Goal: Transaction & Acquisition: Download file/media

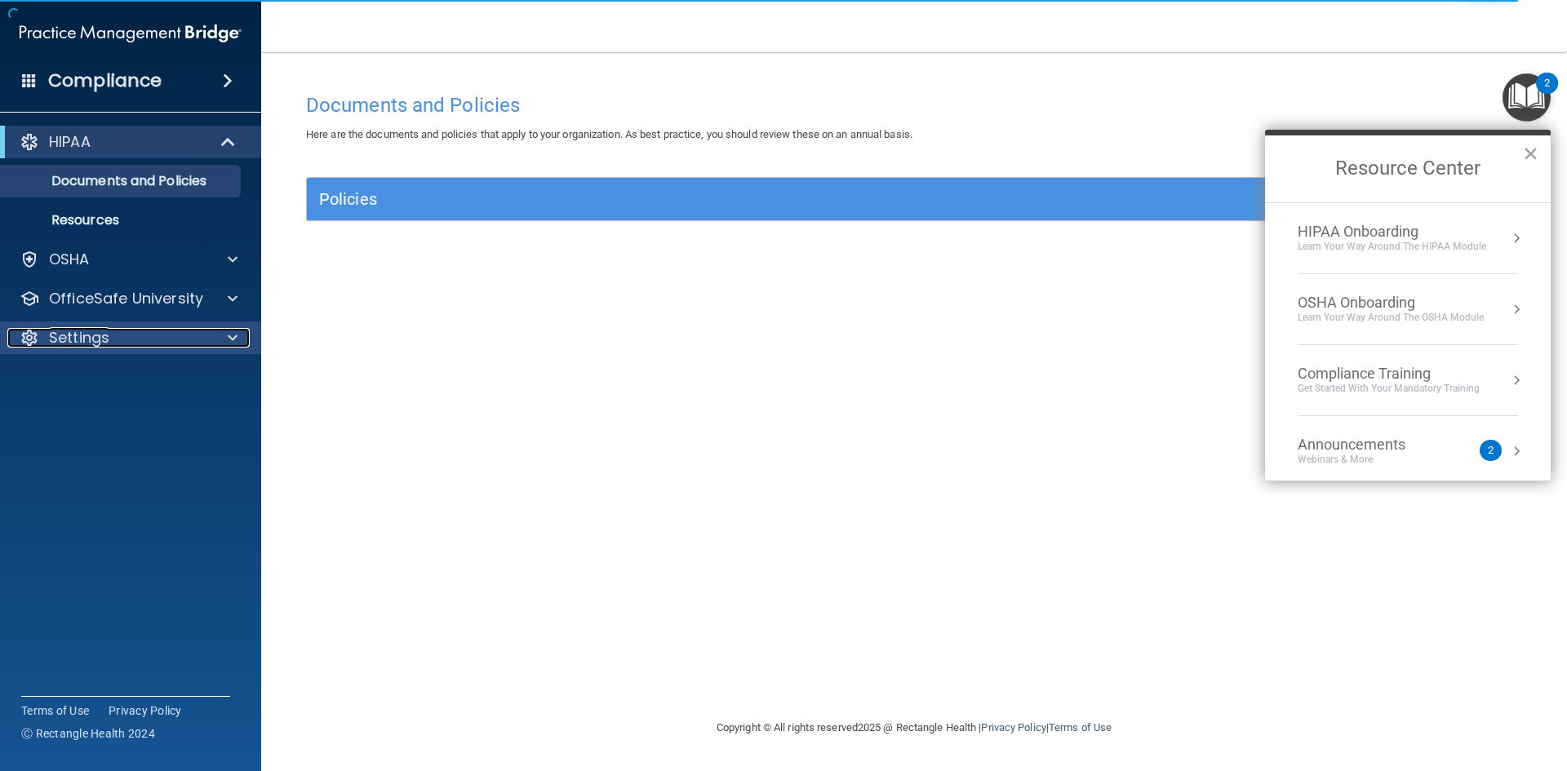
click at [132, 345] on div "Settings" at bounding box center [108, 338] width 202 height 20
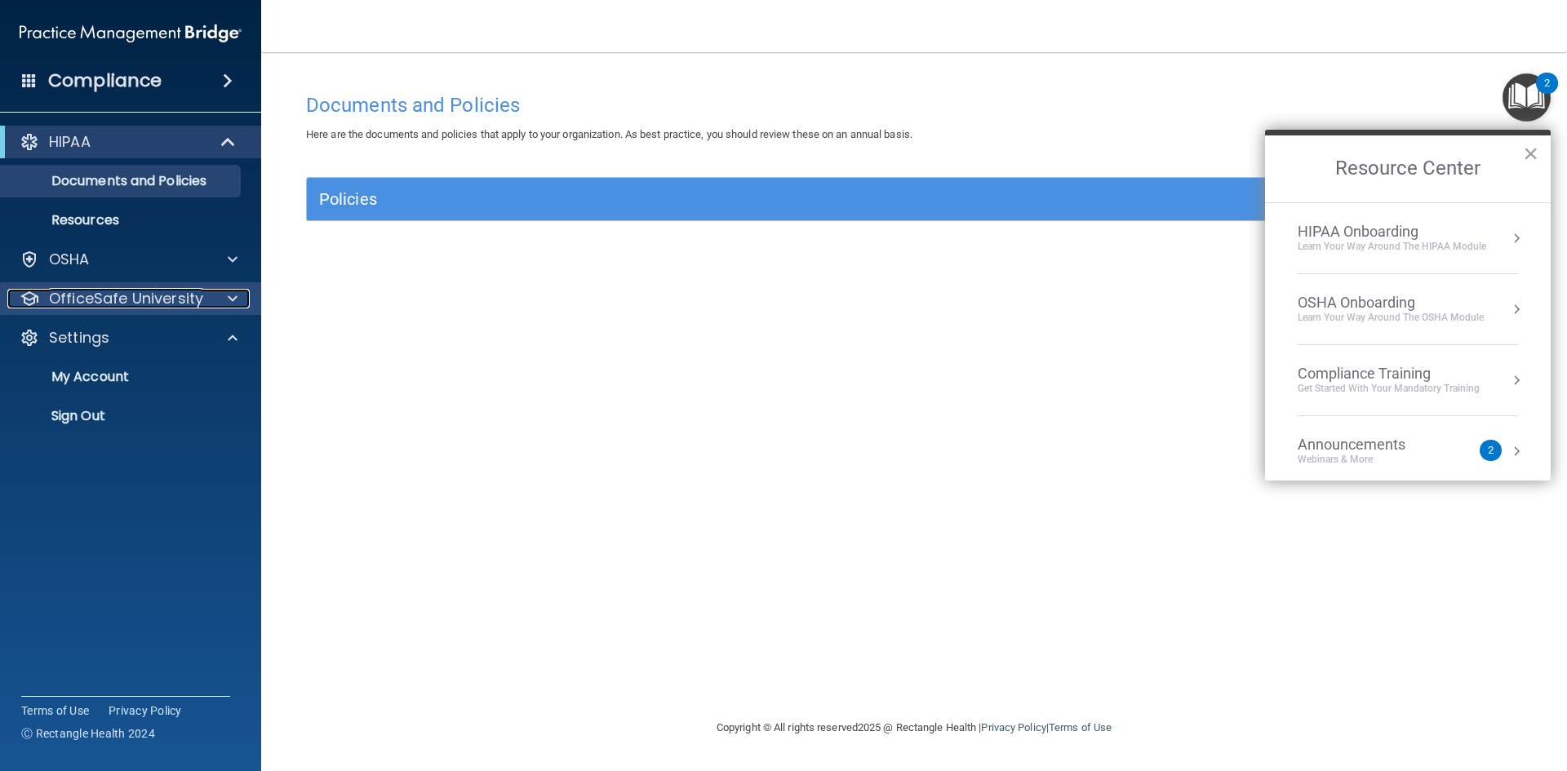
click at [157, 303] on p "OfficeSafe University" at bounding box center [126, 299] width 154 height 20
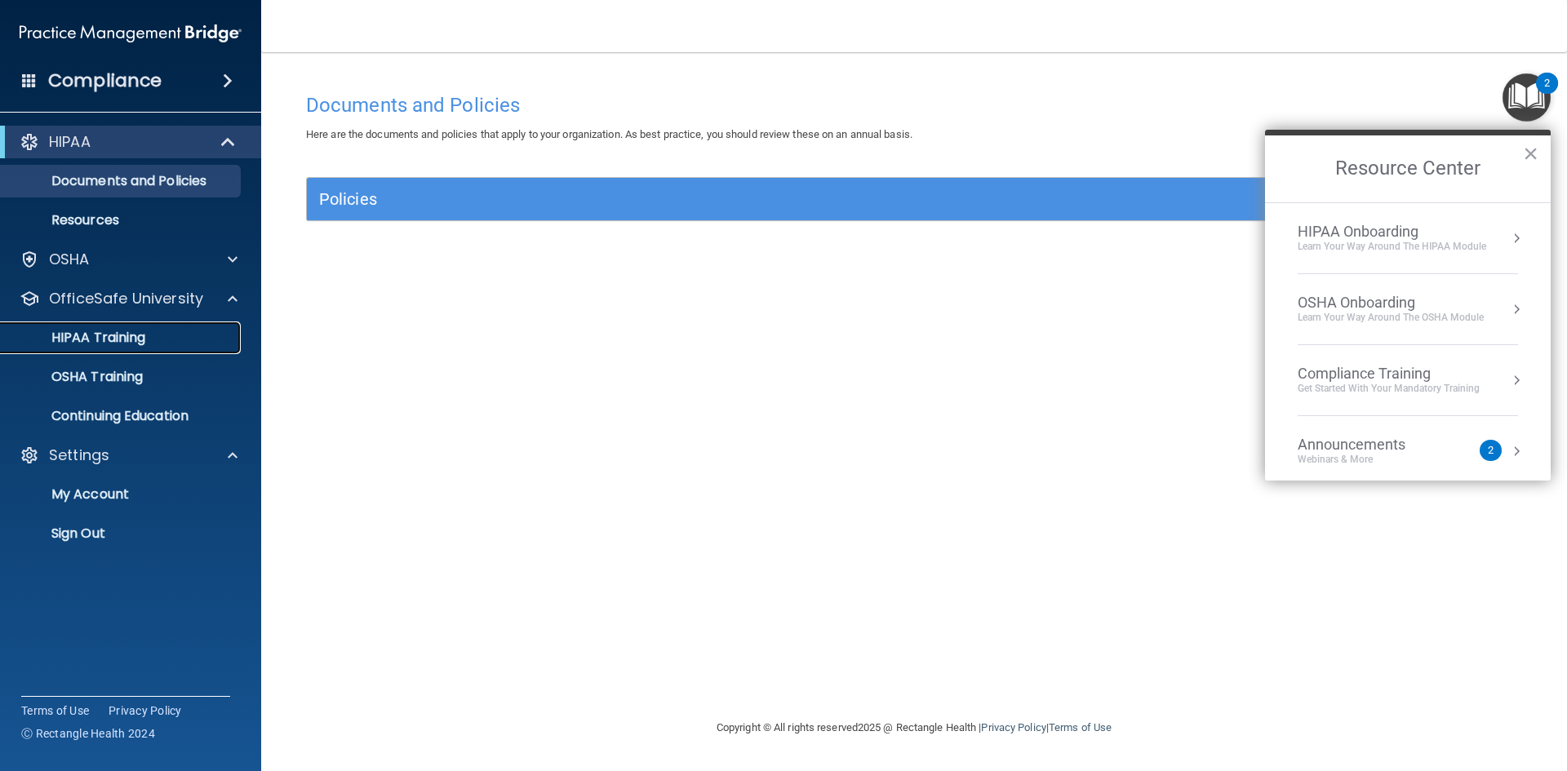
click at [131, 344] on p "HIPAA Training" at bounding box center [78, 338] width 135 height 16
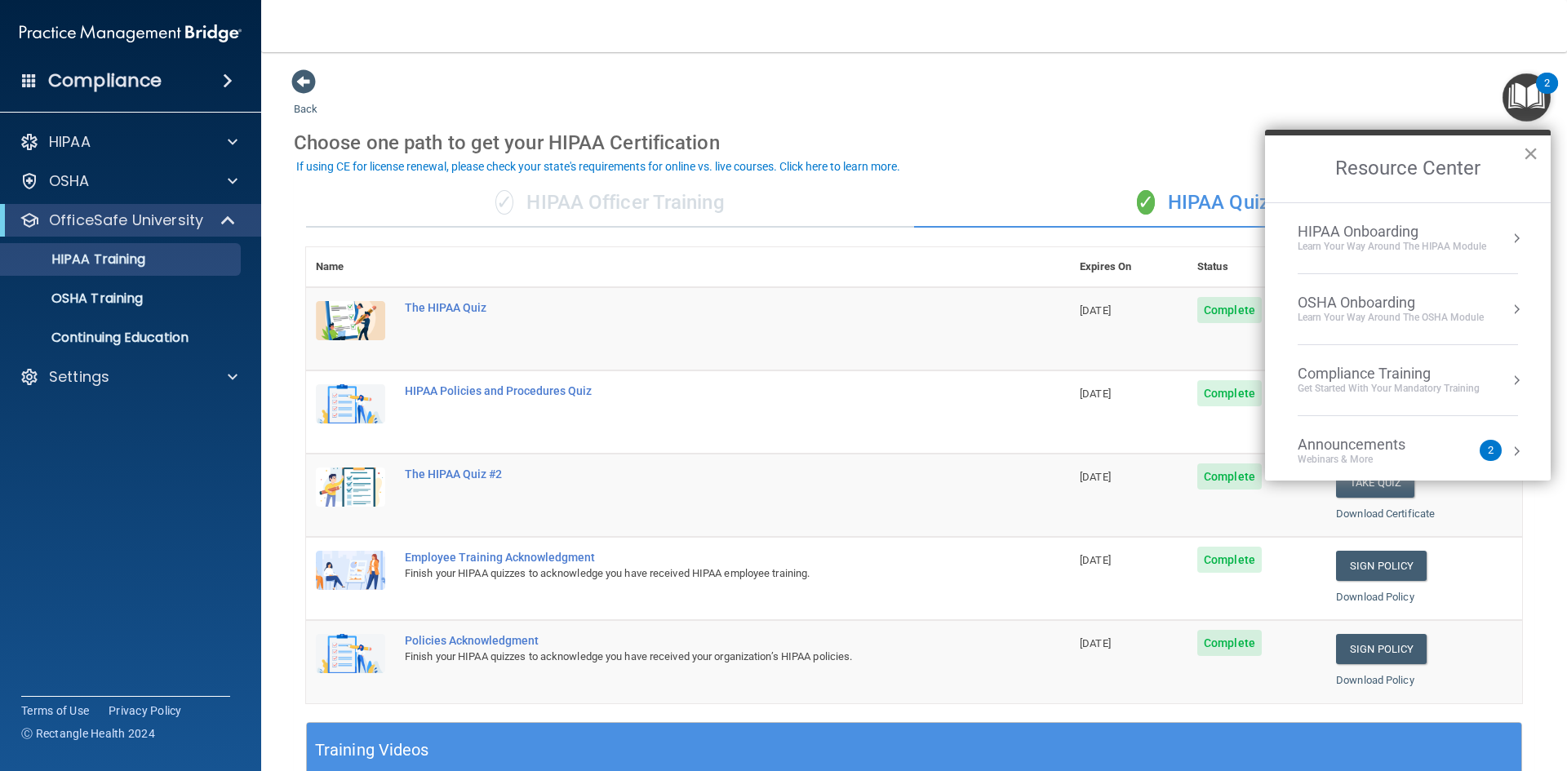
click at [1531, 153] on button "×" at bounding box center [1530, 153] width 16 height 26
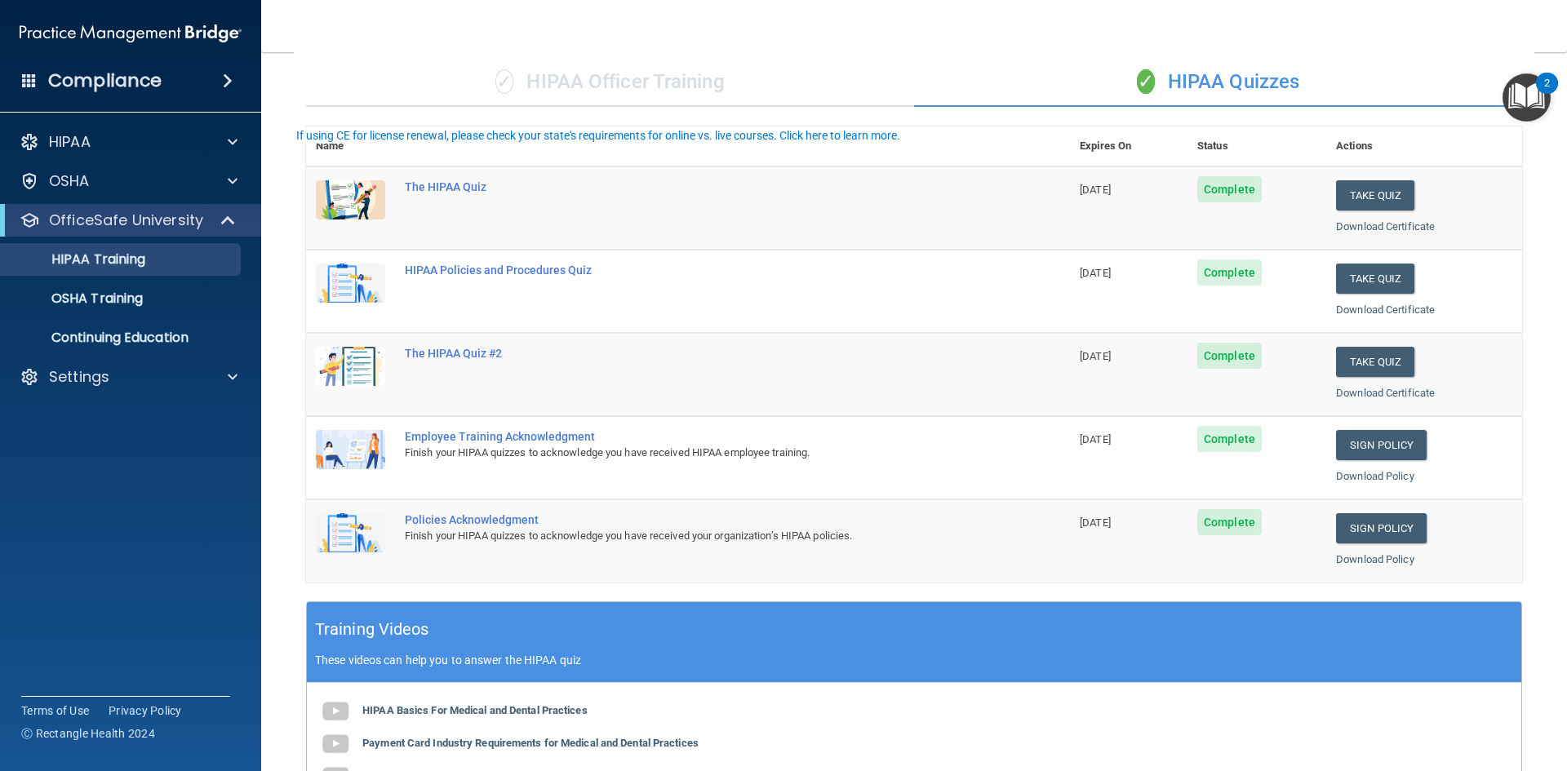
scroll to position [163, 0]
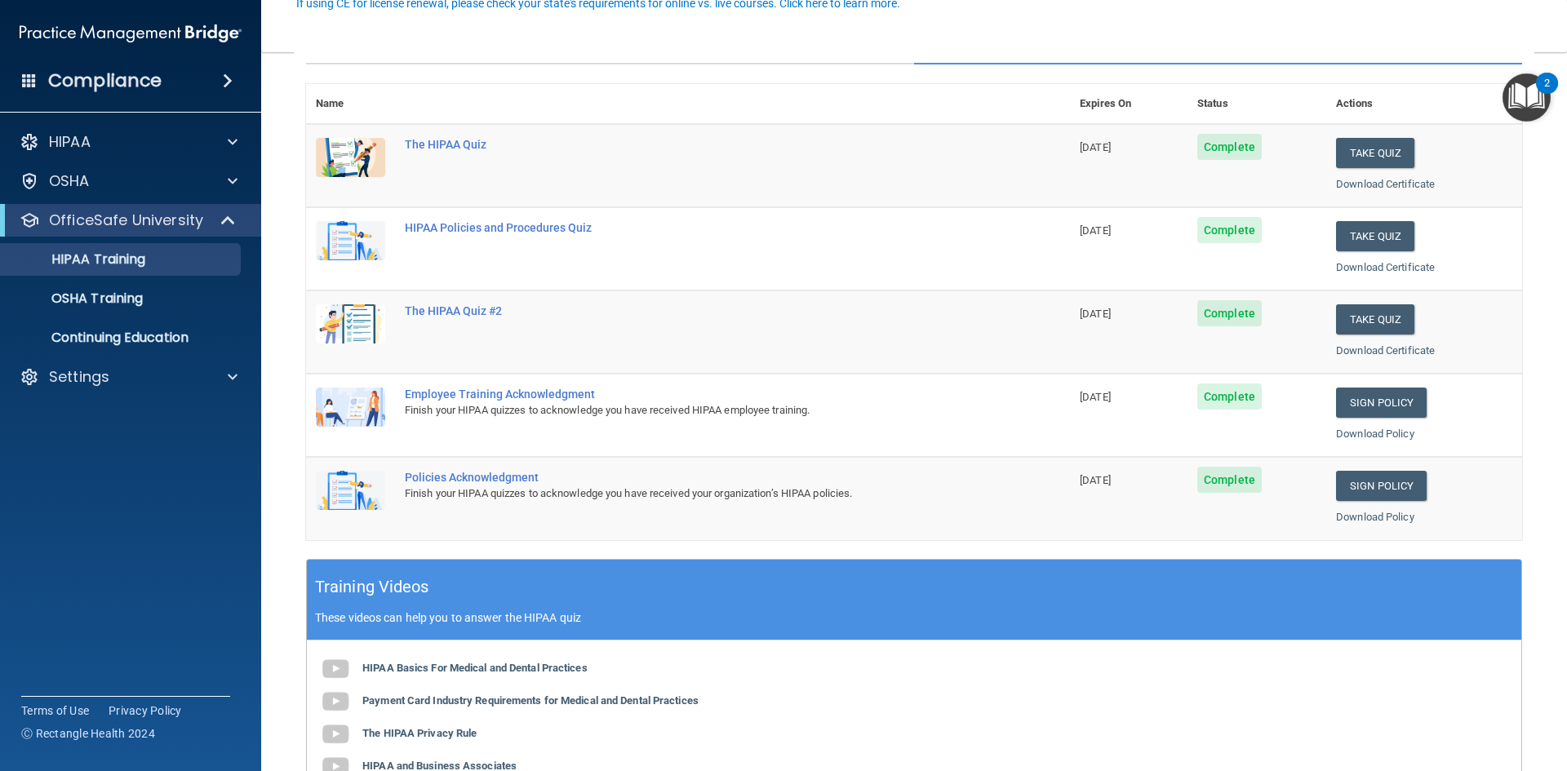
click at [1218, 152] on span "Complete" at bounding box center [1229, 147] width 64 height 26
click at [1519, 94] on img "Open Resource Center, 2 new notifications" at bounding box center [1526, 97] width 48 height 48
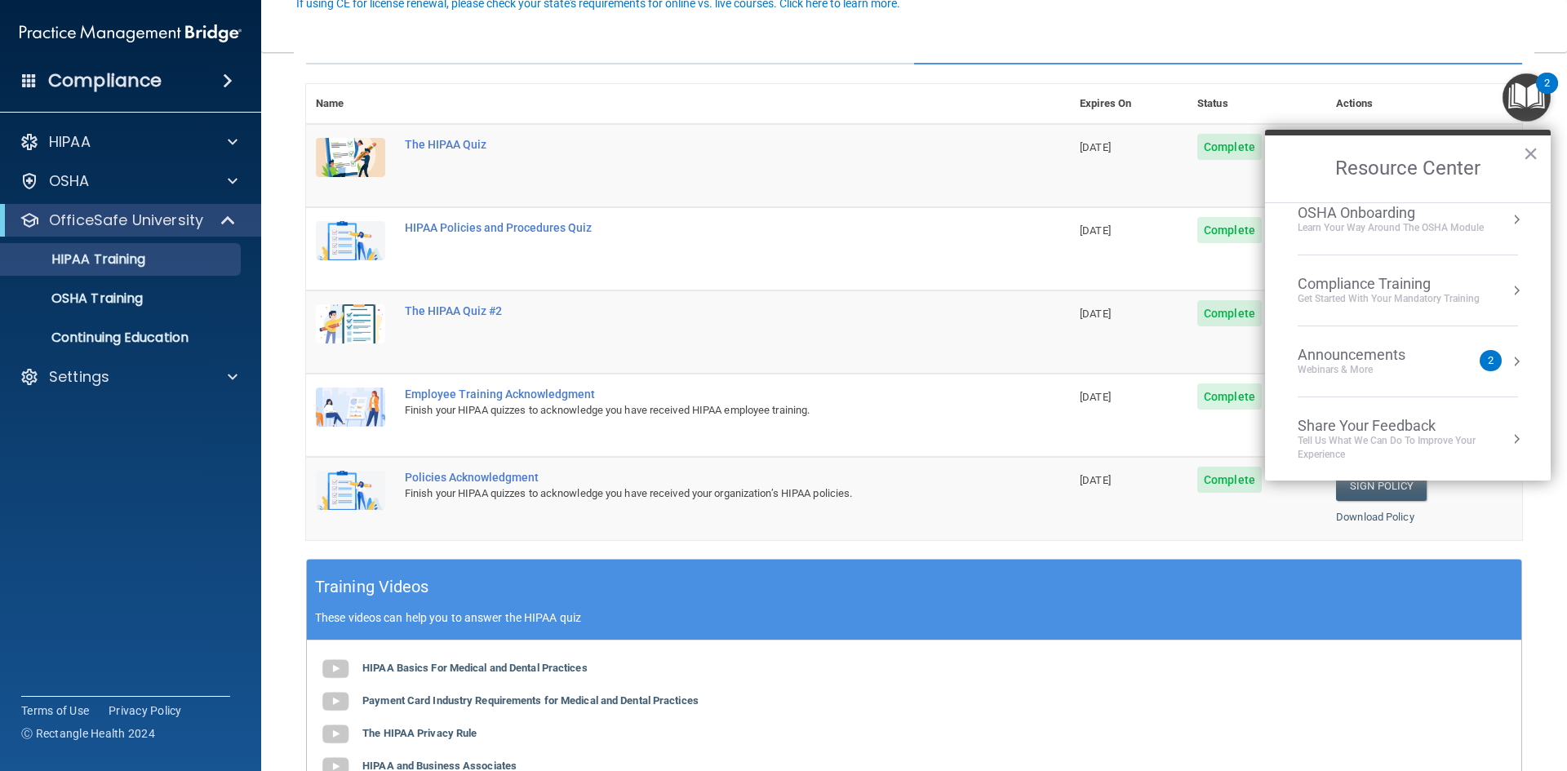
scroll to position [91, 0]
click at [187, 485] on accordion "HIPAA Documents and Policies Report an Incident Business Associates Emergency P…" at bounding box center [131, 339] width 262 height 441
click at [197, 136] on div "HIPAA" at bounding box center [108, 142] width 202 height 20
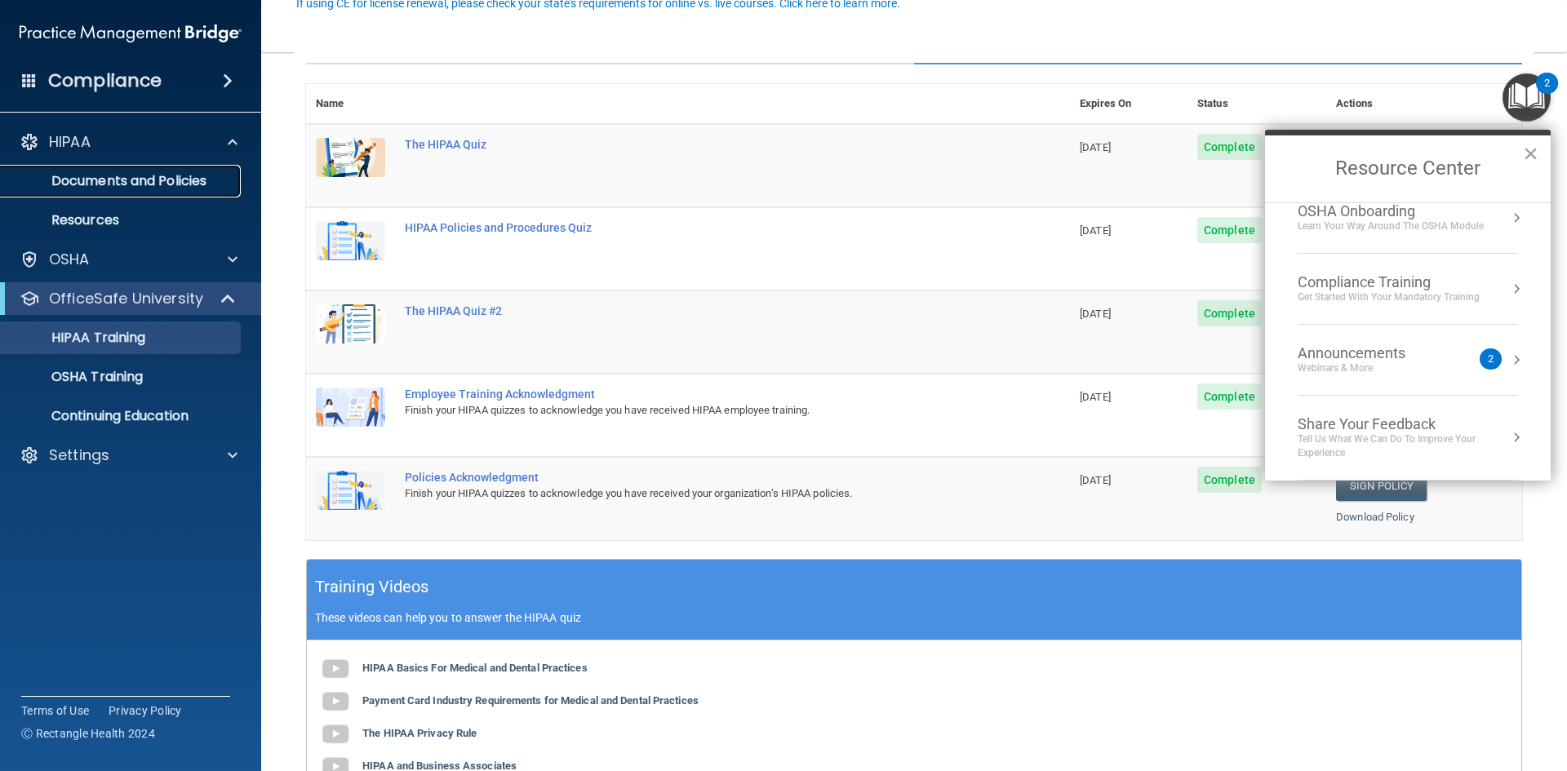
click at [196, 173] on p "Documents and Policies" at bounding box center [122, 181] width 223 height 16
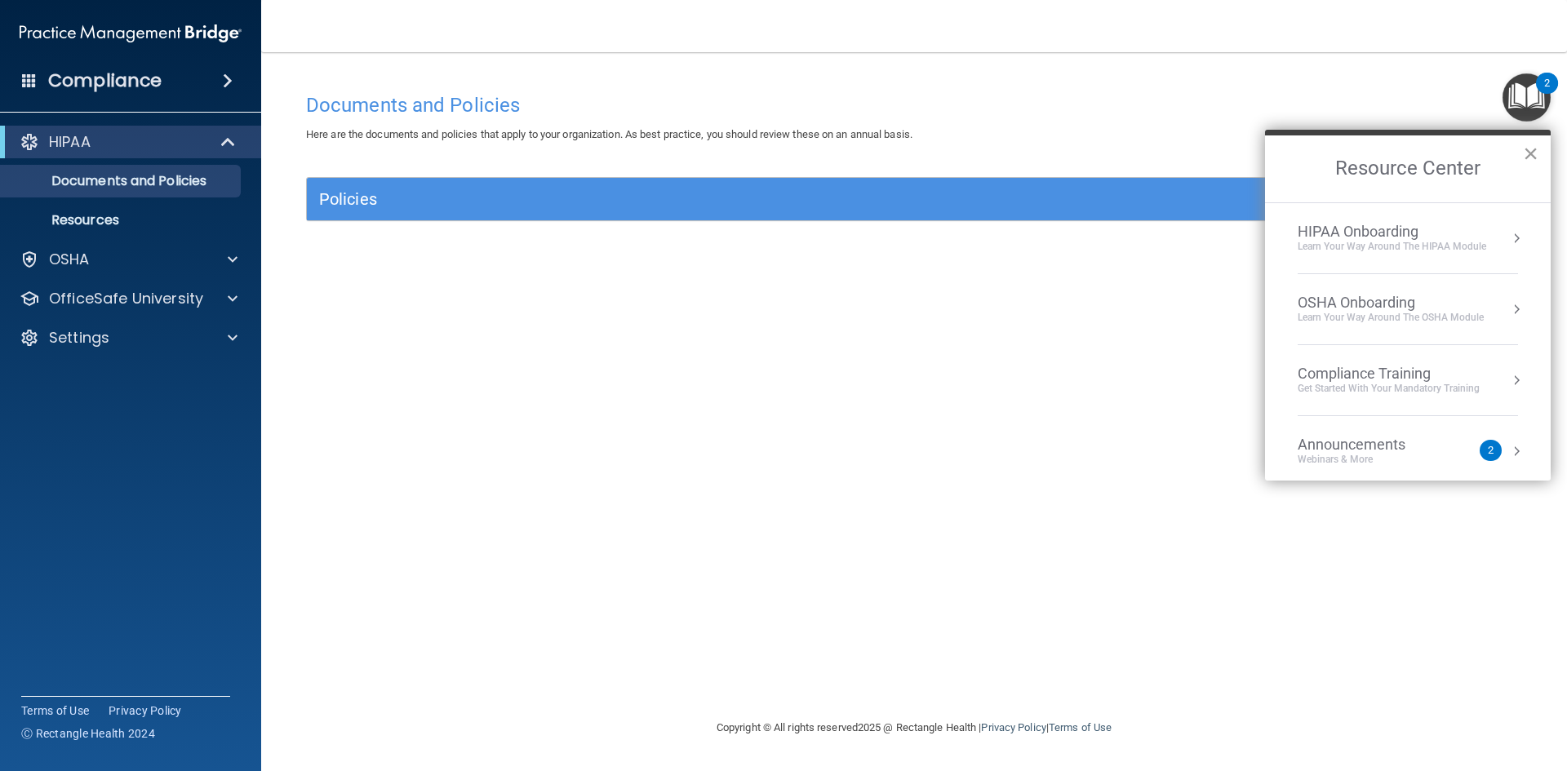
click at [1527, 151] on button "×" at bounding box center [1530, 153] width 16 height 26
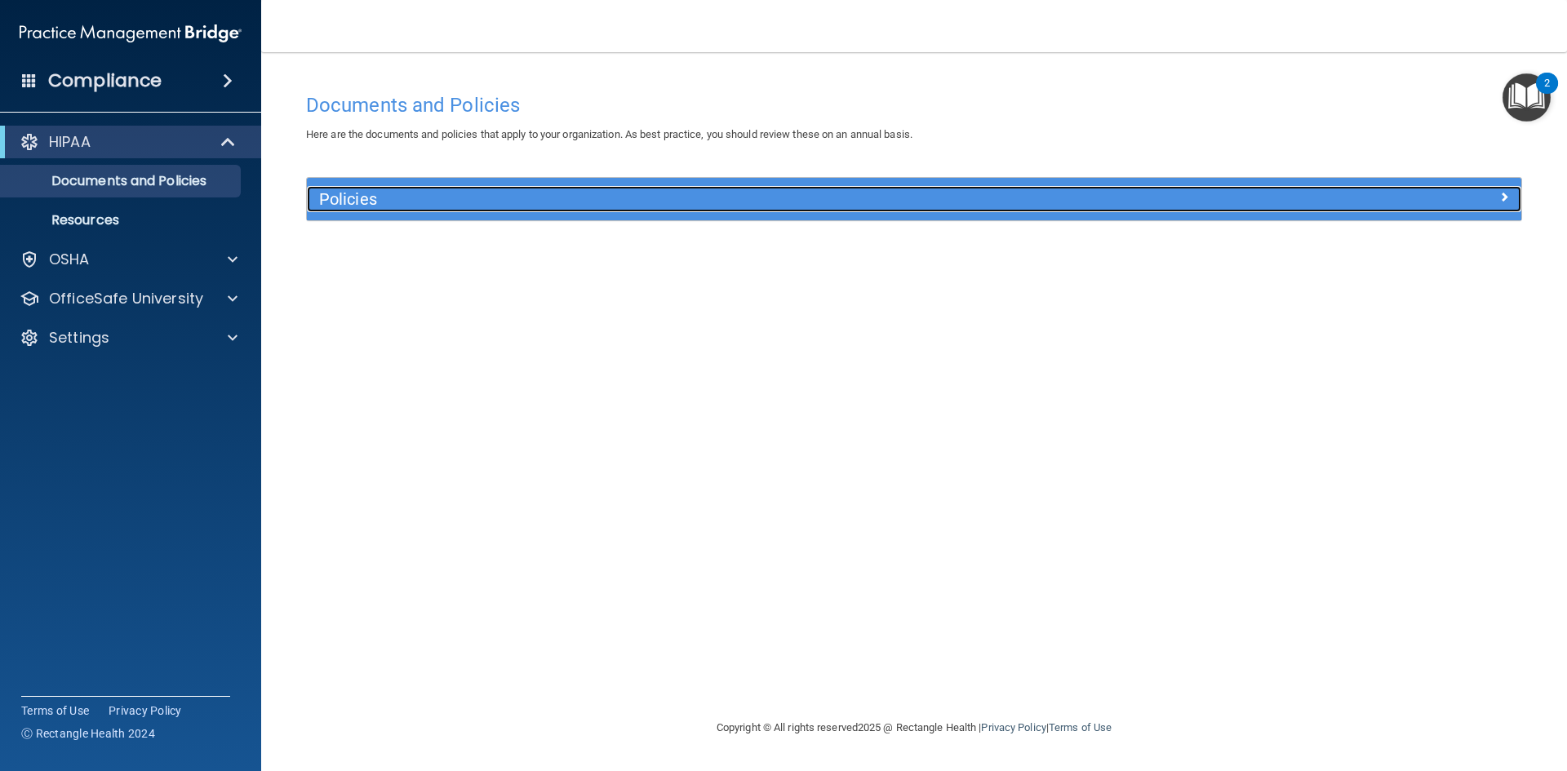
click at [1502, 198] on span at bounding box center [1504, 197] width 10 height 20
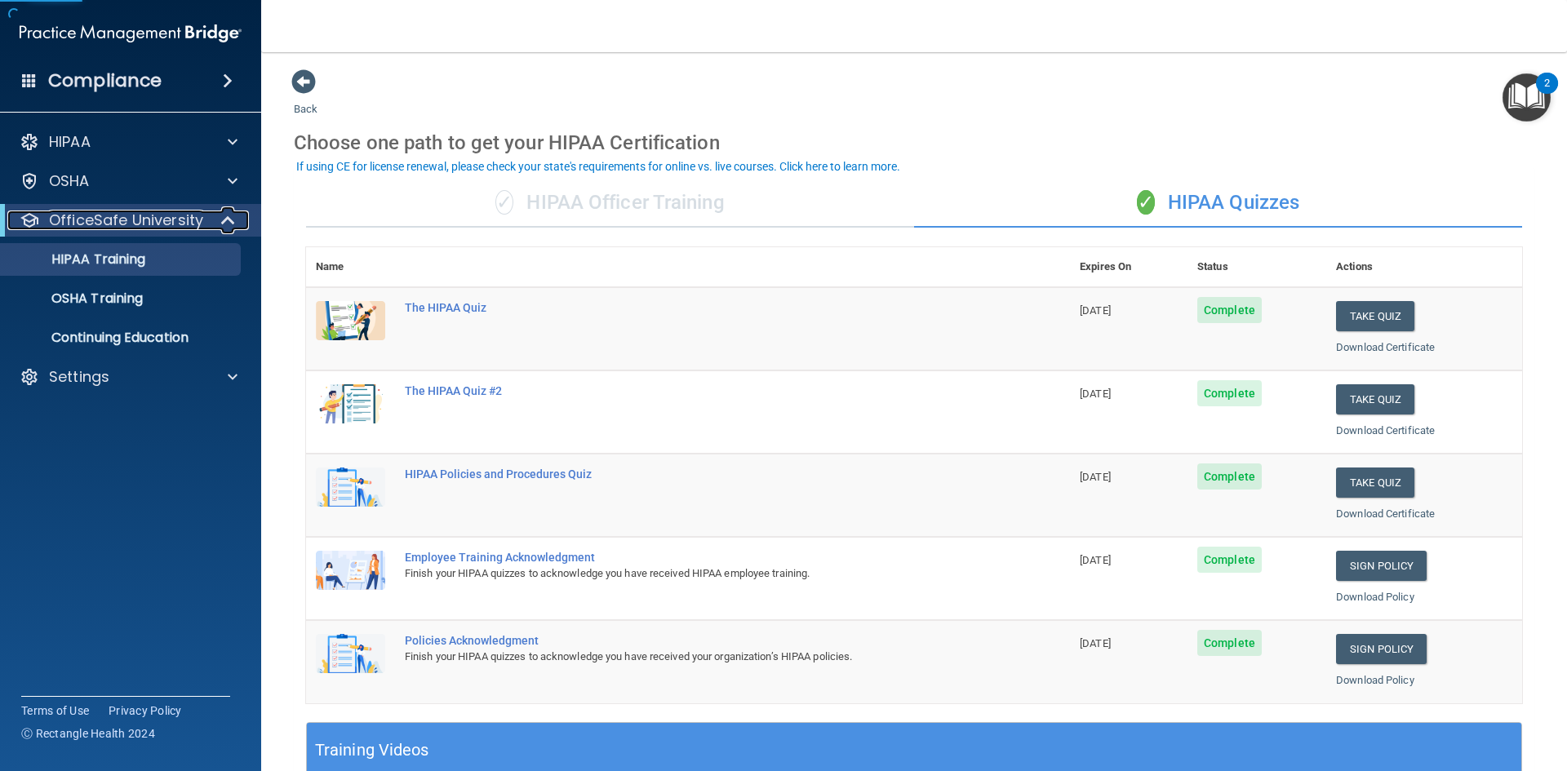
click at [158, 219] on p "OfficeSafe University" at bounding box center [126, 221] width 154 height 20
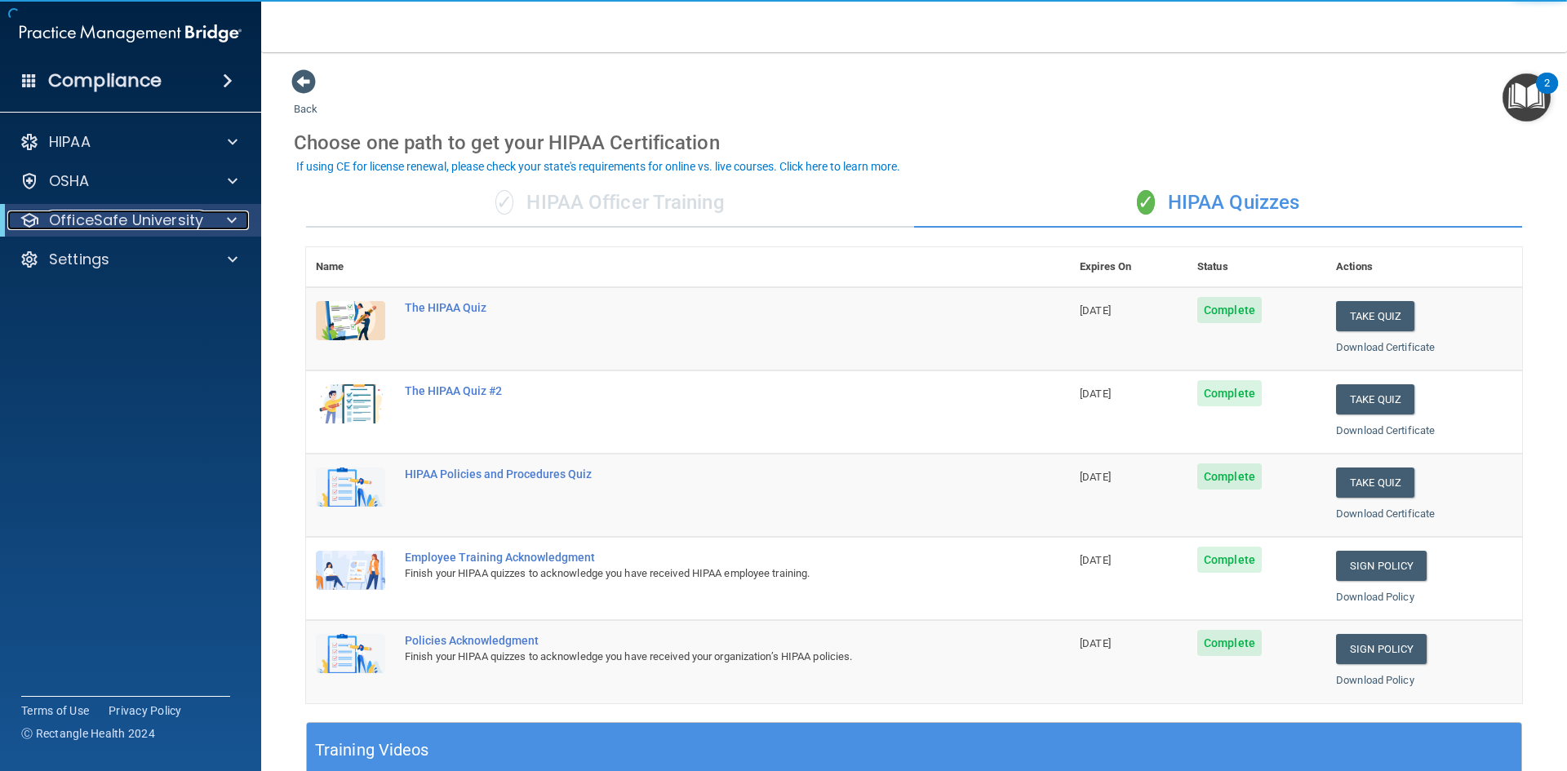
click at [155, 217] on p "OfficeSafe University" at bounding box center [126, 221] width 154 height 20
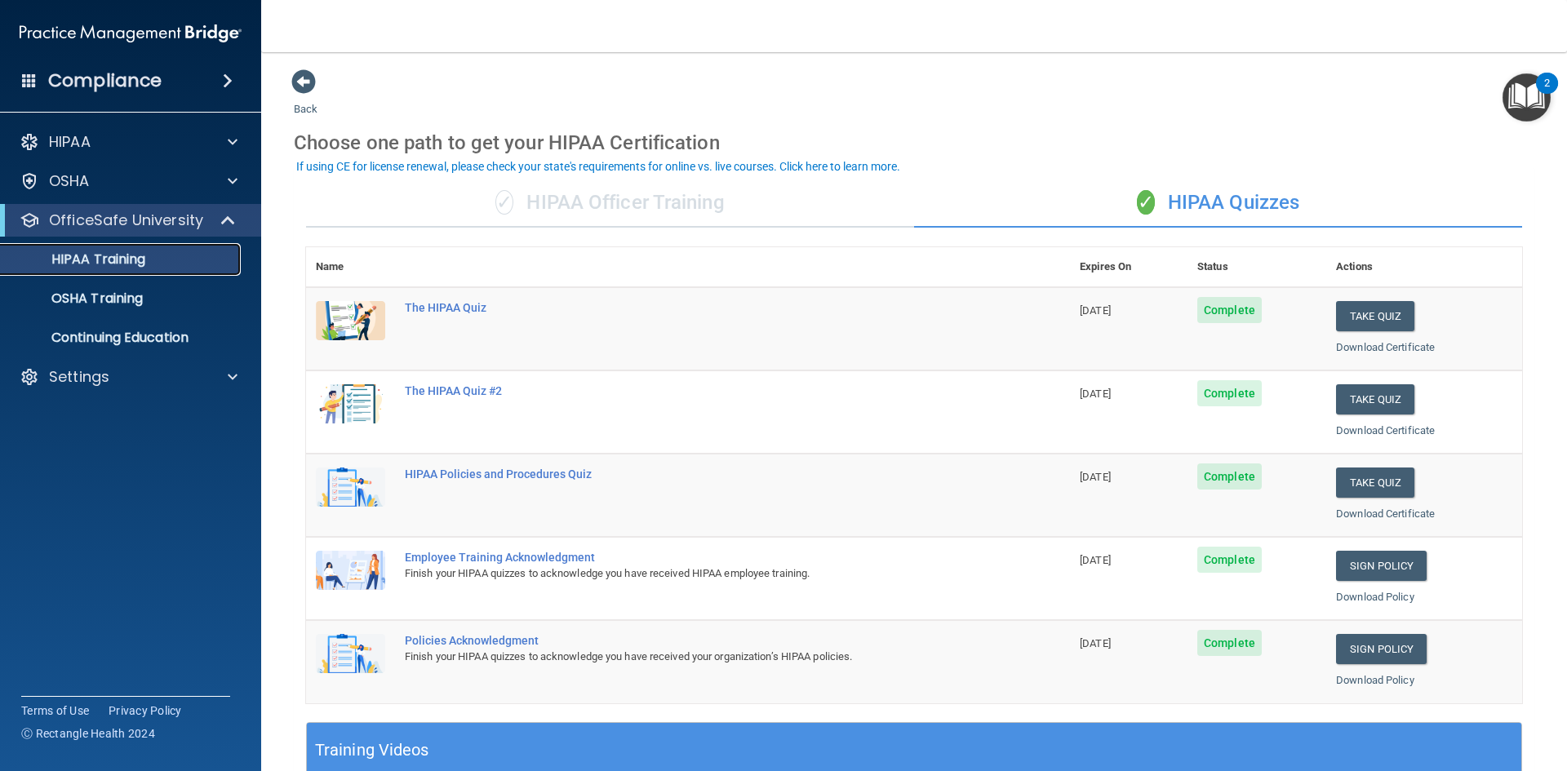
click at [129, 260] on p "HIPAA Training" at bounding box center [78, 259] width 135 height 16
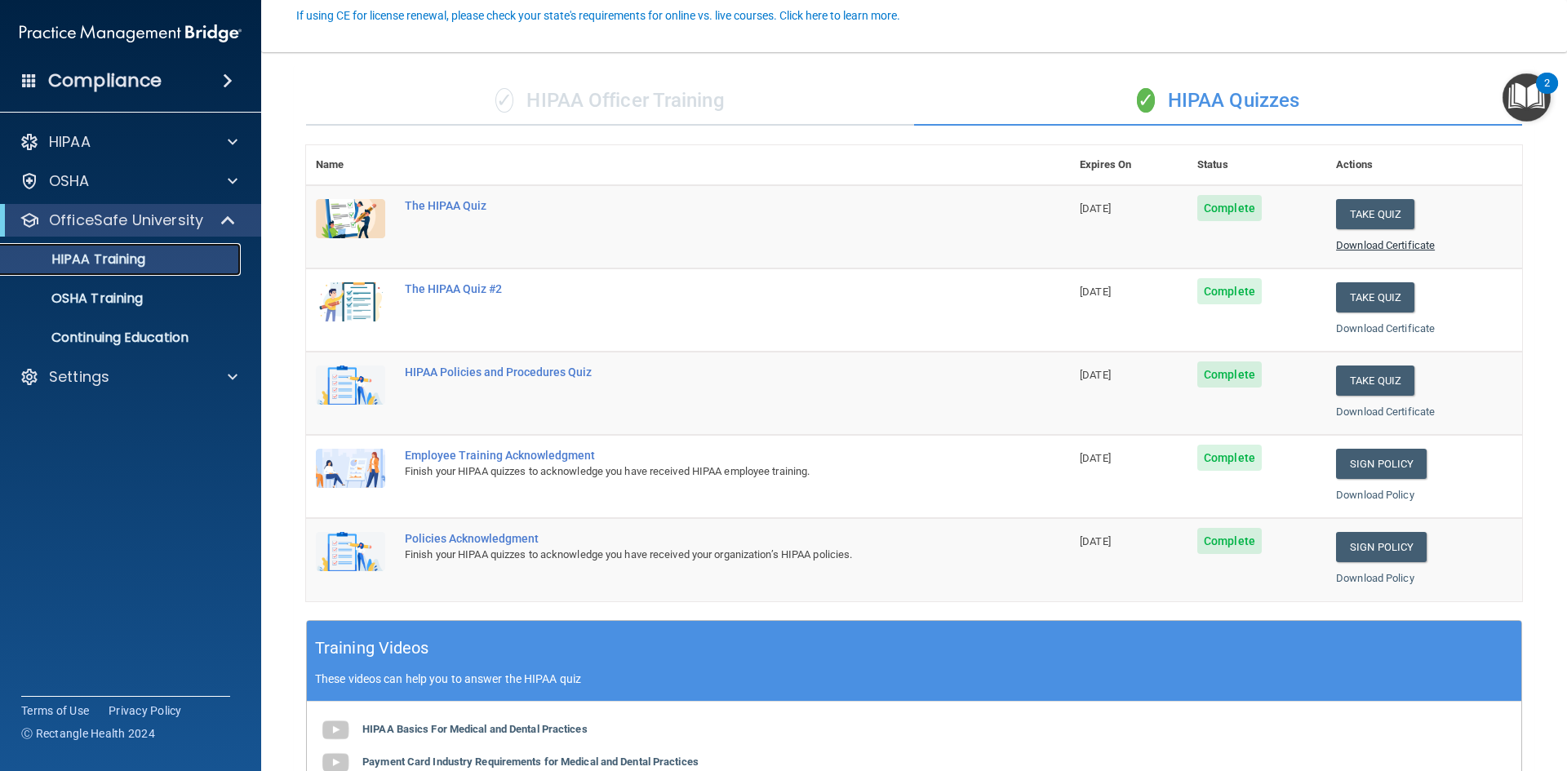
scroll to position [163, 0]
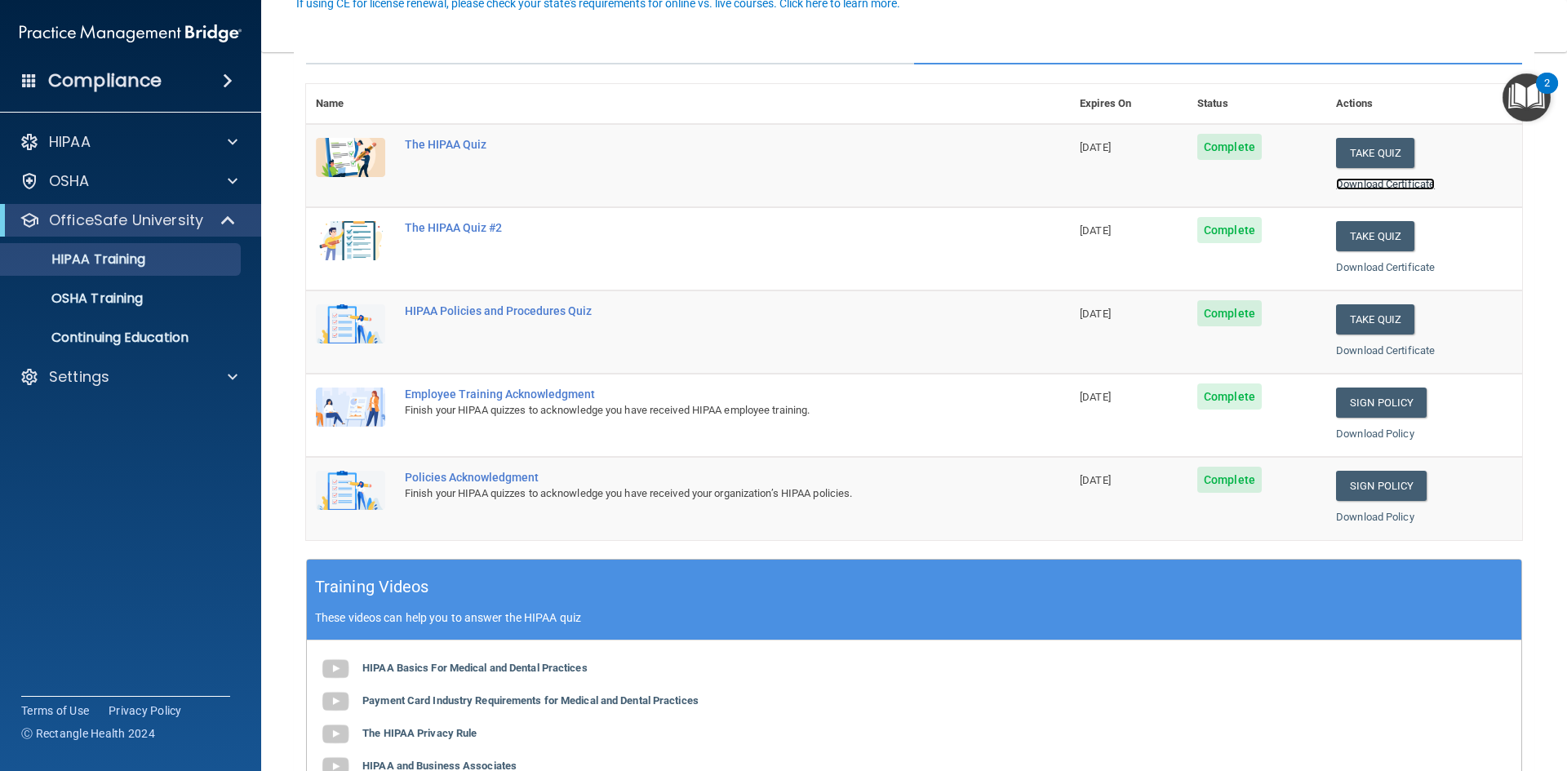
click at [1354, 184] on link "Download Certificate" at bounding box center [1385, 184] width 99 height 12
click at [1366, 263] on link "Download Certificate" at bounding box center [1385, 267] width 99 height 12
click at [1412, 346] on link "Download Certificate" at bounding box center [1385, 350] width 99 height 12
click at [157, 296] on div "OSHA Training" at bounding box center [122, 298] width 223 height 16
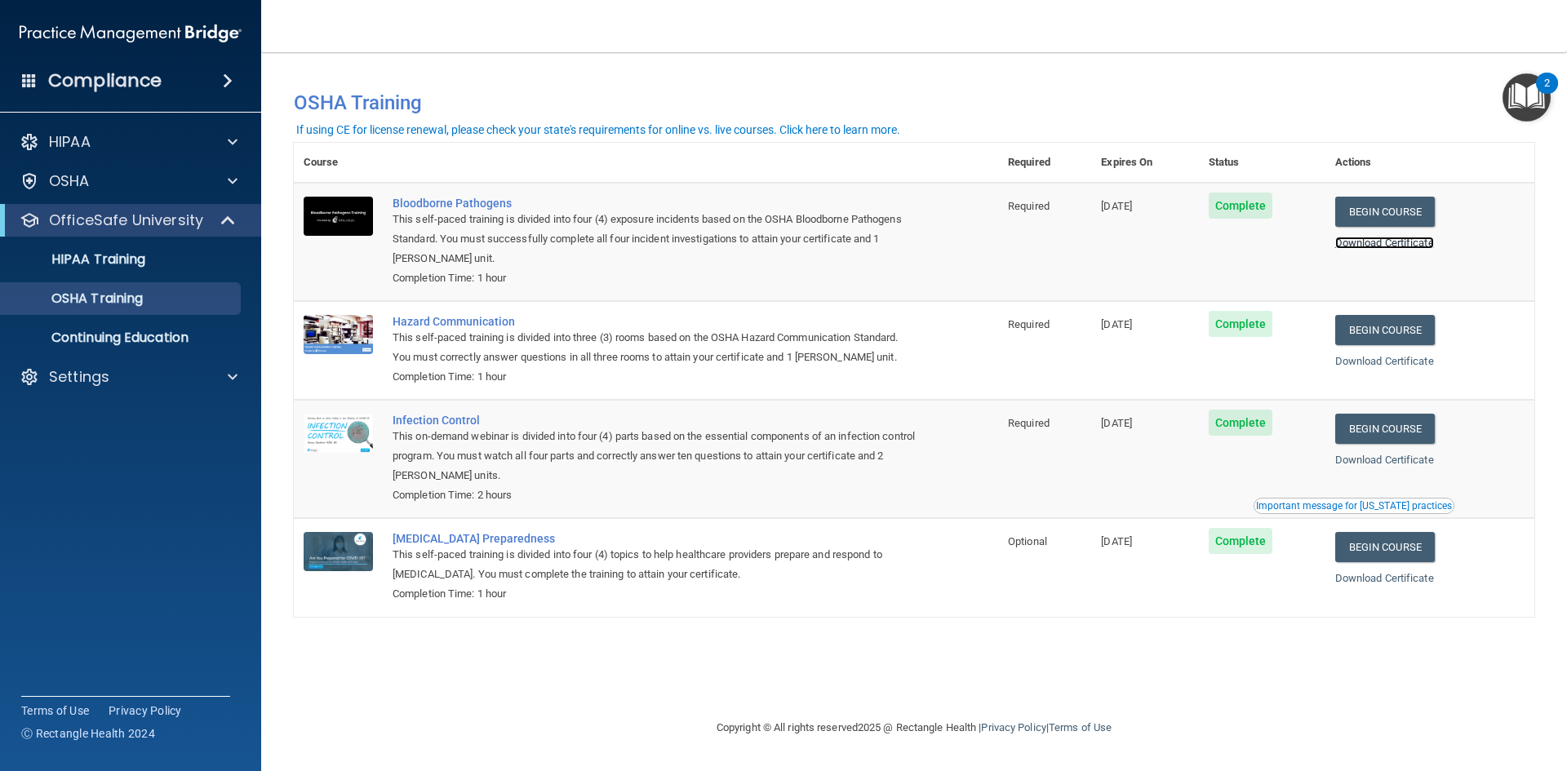
click at [1398, 244] on link "Download Certificate" at bounding box center [1384, 243] width 99 height 12
click at [1391, 362] on link "Download Certificate" at bounding box center [1384, 361] width 99 height 12
click at [1392, 463] on link "Download Certificate" at bounding box center [1384, 460] width 99 height 12
